Goal: Information Seeking & Learning: Learn about a topic

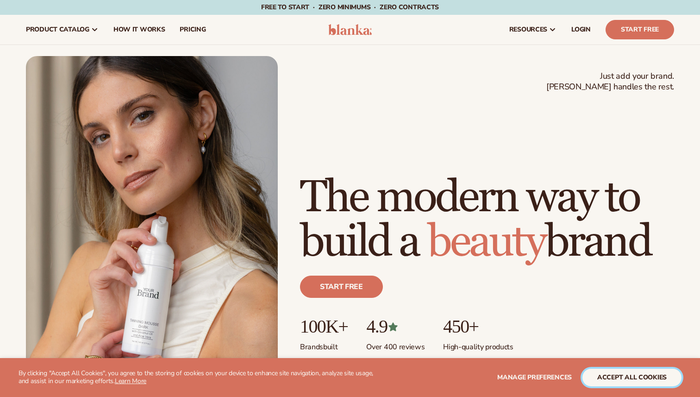
click at [628, 376] on button "accept all cookies" at bounding box center [631, 377] width 99 height 18
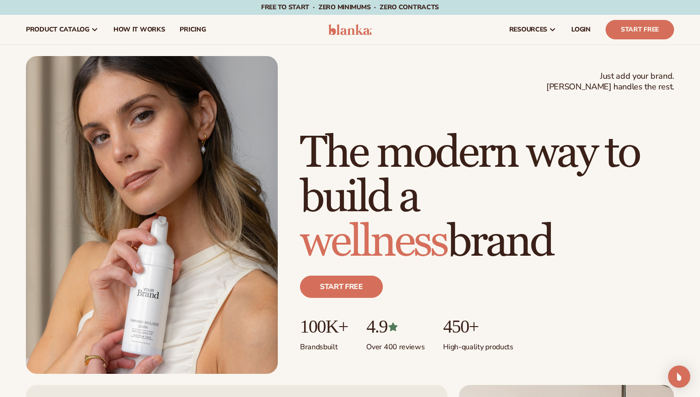
click at [648, 137] on h1 "The modern way to build a wellness brand" at bounding box center [487, 197] width 374 height 133
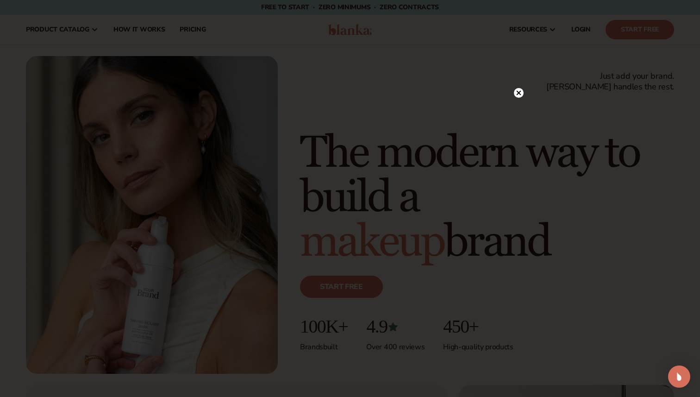
click at [519, 93] on icon at bounding box center [519, 93] width 5 height 5
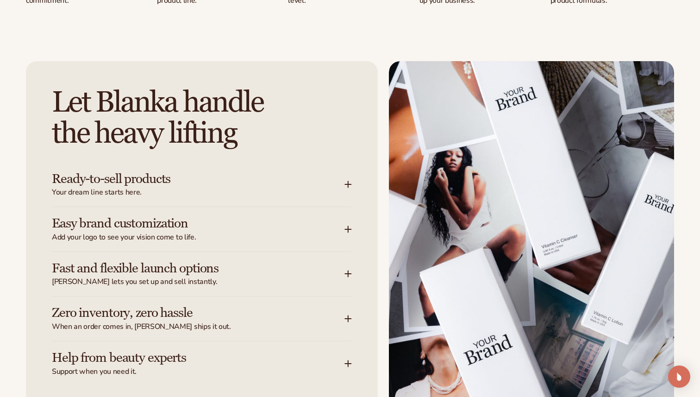
scroll to position [1098, 0]
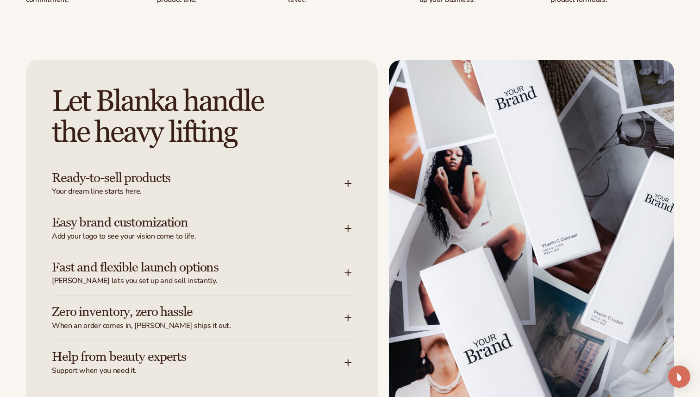
click at [213, 223] on h3 "Easy brand customization" at bounding box center [184, 222] width 265 height 14
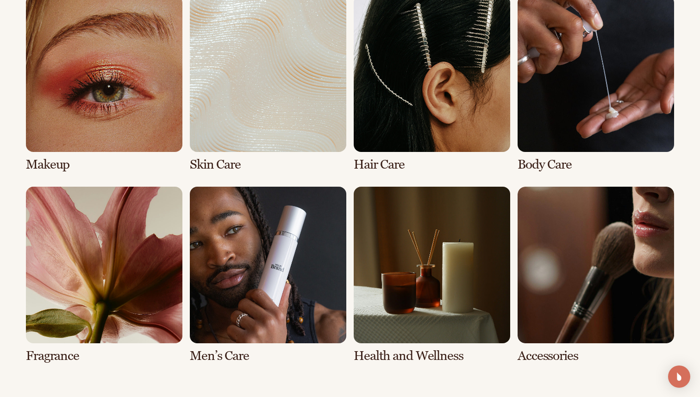
scroll to position [1823, 0]
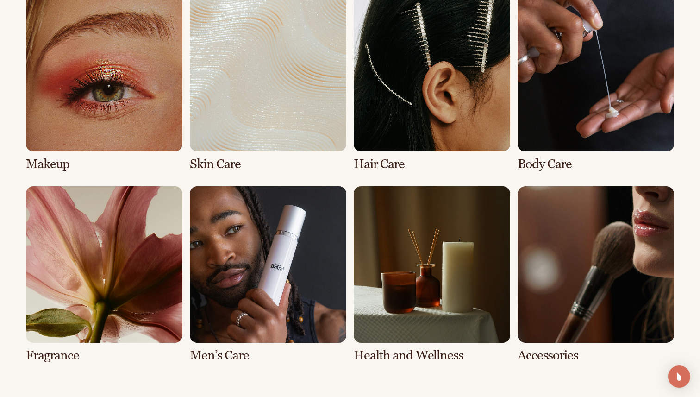
click at [292, 242] on link "6 / 8" at bounding box center [268, 274] width 156 height 176
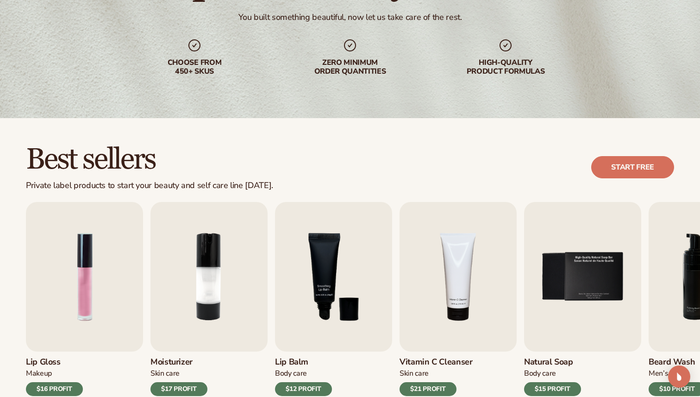
scroll to position [166, 0]
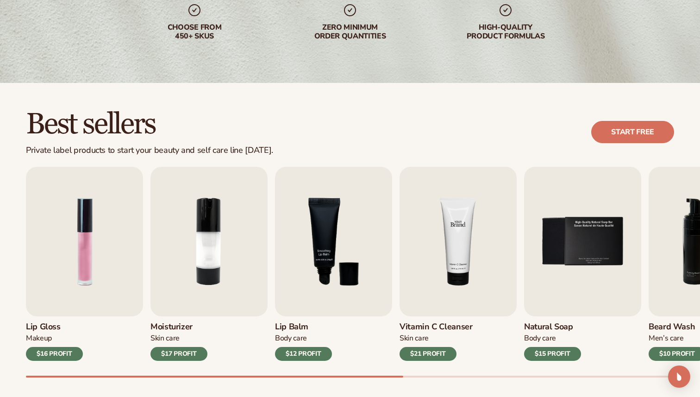
click at [472, 239] on img "4 / 9" at bounding box center [457, 242] width 117 height 150
click at [453, 258] on img "4 / 9" at bounding box center [457, 242] width 117 height 150
click at [436, 352] on div "$21 PROFIT" at bounding box center [427, 354] width 57 height 14
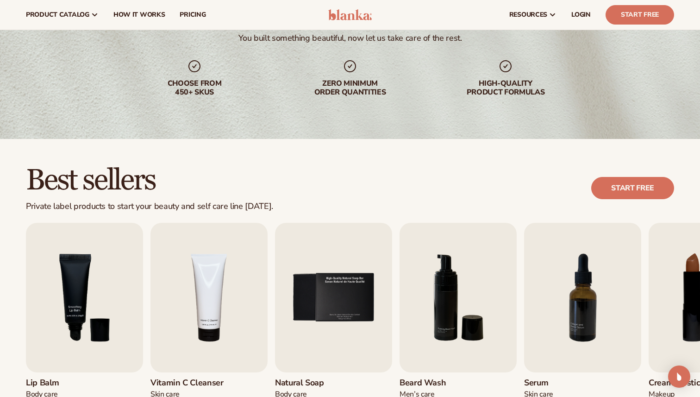
scroll to position [20, 0]
